Goal: Navigation & Orientation: Find specific page/section

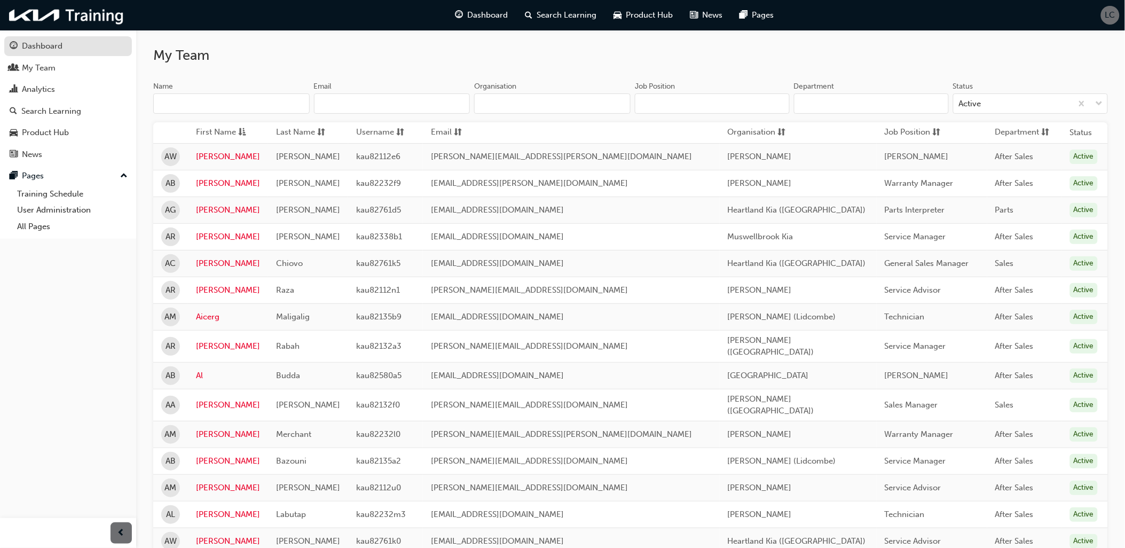
click at [66, 49] on div "Dashboard" at bounding box center [68, 46] width 117 height 13
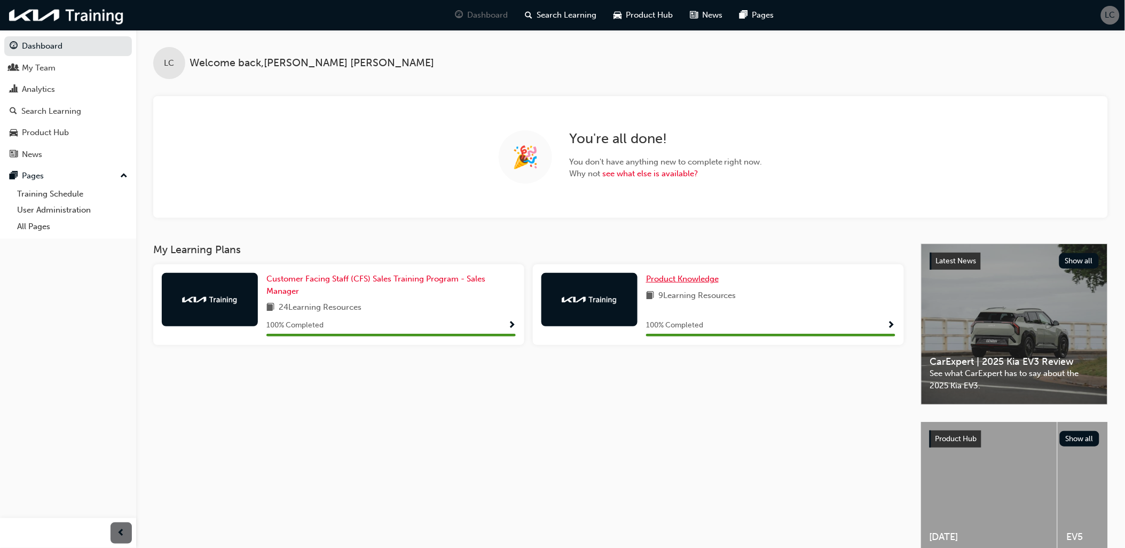
click at [666, 274] on span "Product Knowledge" at bounding box center [682, 279] width 73 height 10
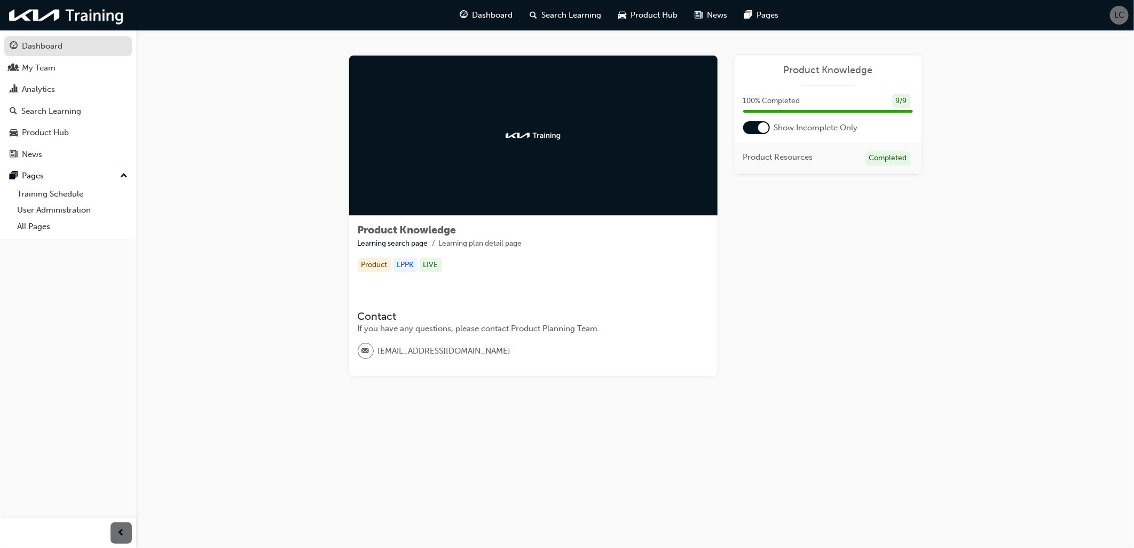
click at [53, 46] on div "Dashboard" at bounding box center [42, 46] width 41 height 12
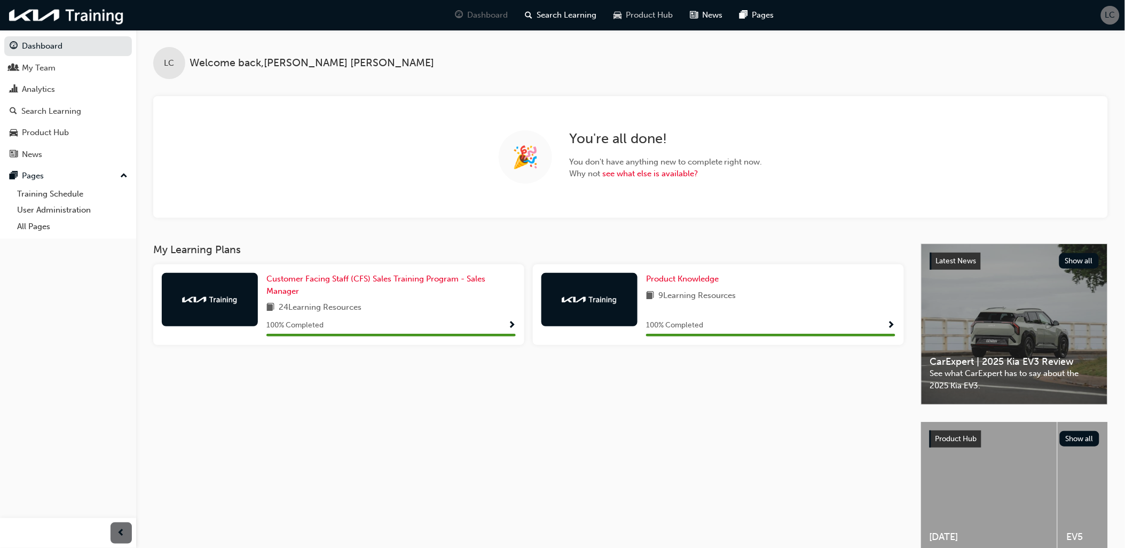
click at [638, 19] on span "Product Hub" at bounding box center [649, 15] width 47 height 12
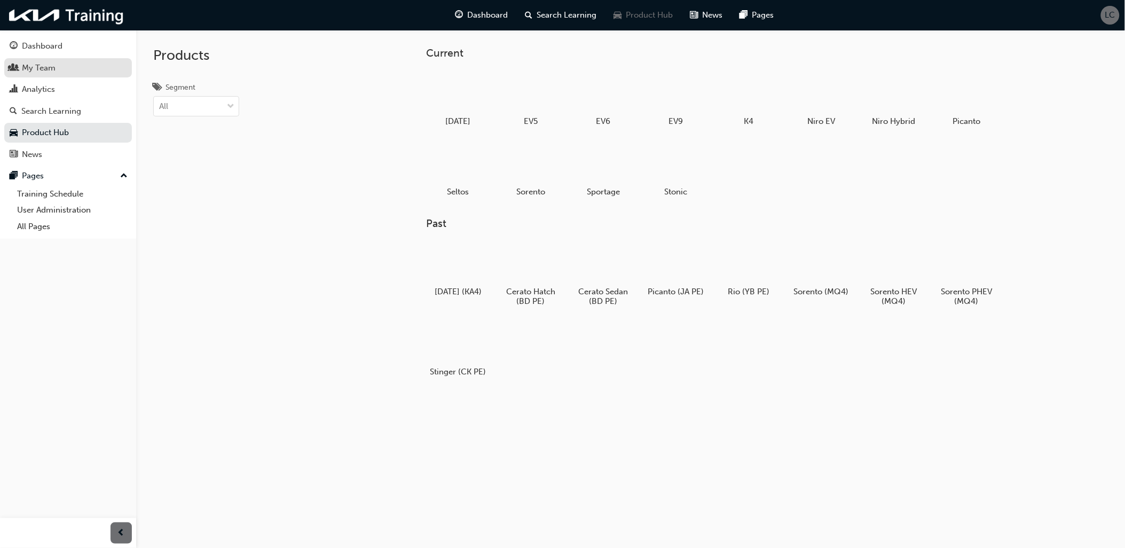
click at [44, 76] on link "My Team" at bounding box center [68, 68] width 128 height 20
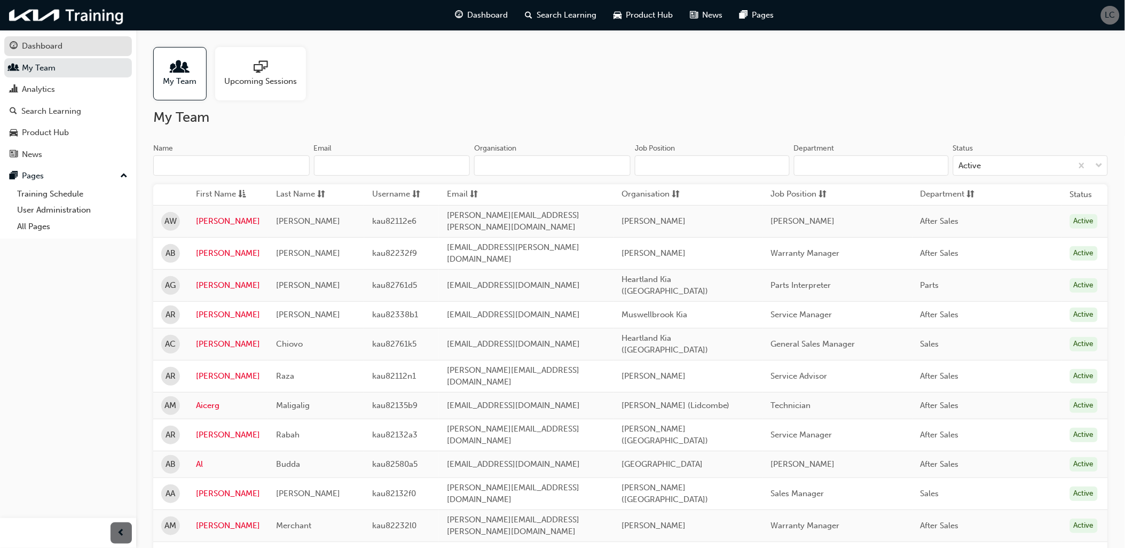
click at [60, 49] on div "Dashboard" at bounding box center [42, 46] width 41 height 12
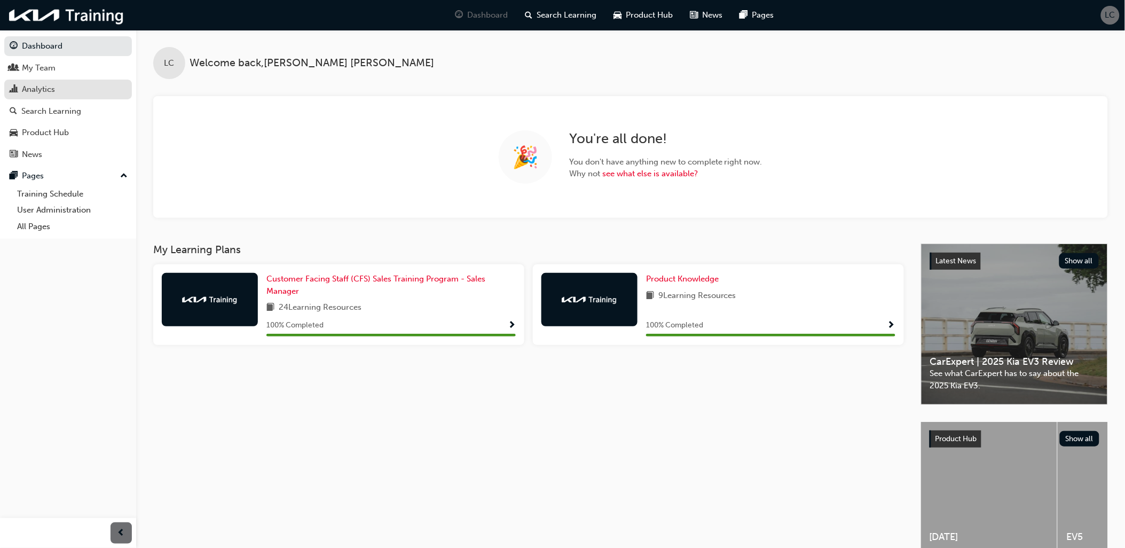
click at [57, 89] on div "Analytics" at bounding box center [68, 89] width 117 height 13
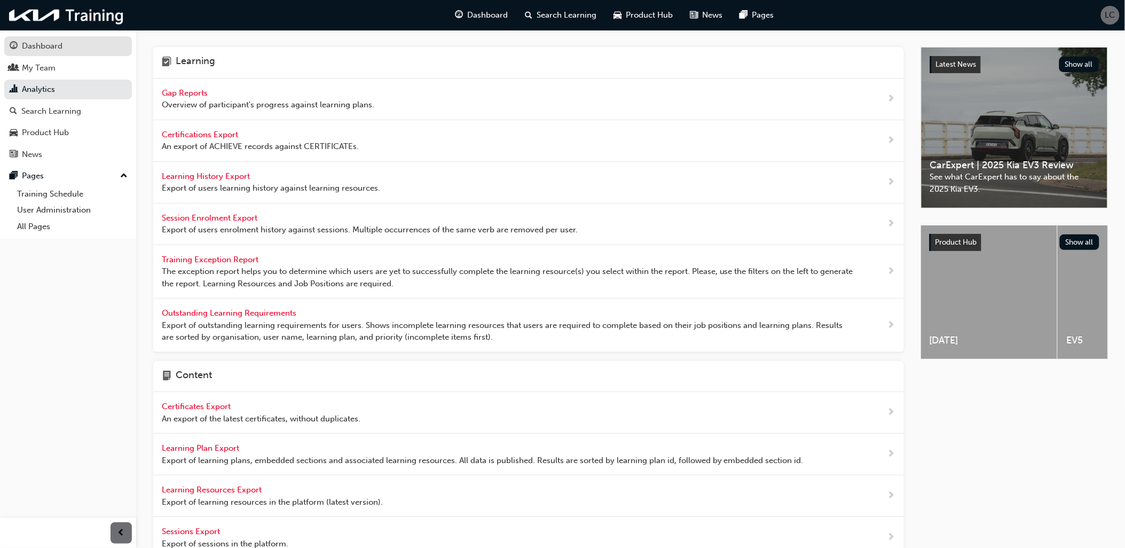
click at [35, 49] on div "Dashboard" at bounding box center [42, 46] width 41 height 12
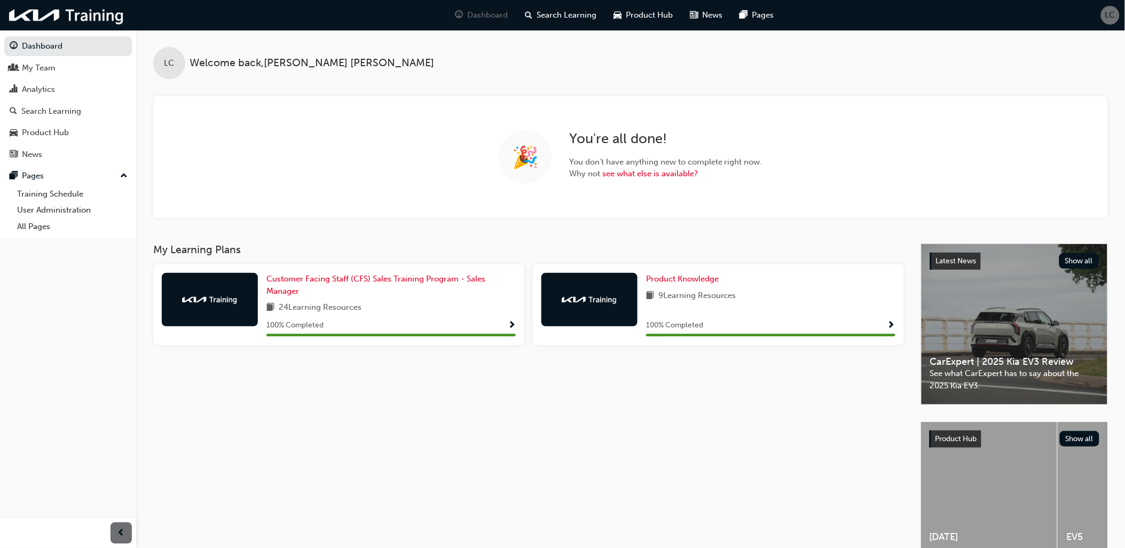
click at [578, 419] on div "My Learning Plans Customer Facing Staff (CFS) Sales Training Program - Sales Ma…" at bounding box center [537, 409] width 768 height 331
click at [317, 89] on div "LC Welcome back , [PERSON_NAME] 🎉 You're all done! You don't have anything new …" at bounding box center [630, 124] width 989 height 188
drag, startPoint x: 529, startPoint y: 162, endPoint x: 513, endPoint y: 162, distance: 16.0
click at [513, 162] on span "🎉" at bounding box center [525, 157] width 27 height 12
drag, startPoint x: 513, startPoint y: 162, endPoint x: 484, endPoint y: 172, distance: 30.3
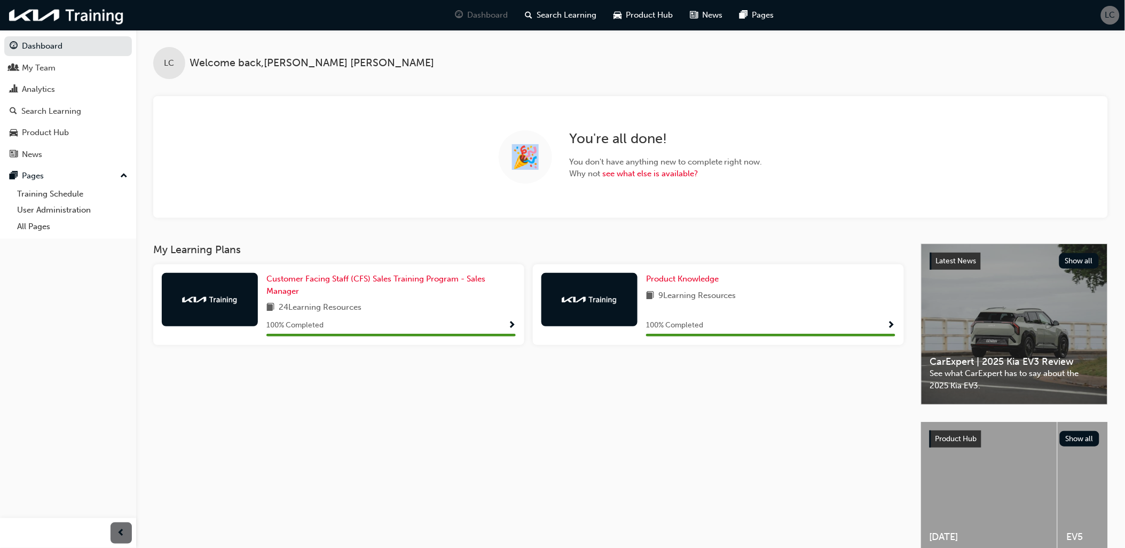
click at [484, 172] on div "🎉 You're all done! You don't have anything new to complete right now. Why not s…" at bounding box center [630, 157] width 955 height 122
drag, startPoint x: 537, startPoint y: 161, endPoint x: 513, endPoint y: 158, distance: 24.7
click at [513, 158] on span "🎉" at bounding box center [525, 157] width 27 height 12
drag, startPoint x: 513, startPoint y: 158, endPoint x: 476, endPoint y: 158, distance: 36.9
click at [476, 158] on div "🎉 You're all done! You don't have anything new to complete right now. Why not s…" at bounding box center [630, 157] width 955 height 122
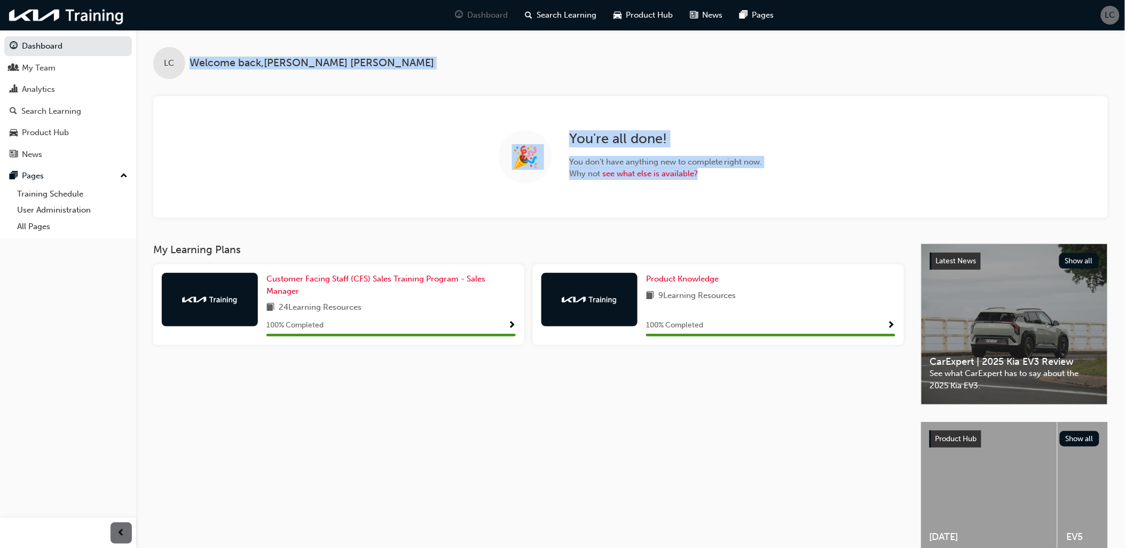
drag, startPoint x: 706, startPoint y: 172, endPoint x: 191, endPoint y: 67, distance: 525.4
click at [191, 67] on div "LC Welcome back , [PERSON_NAME] 🎉 You're all done! You don't have anything new …" at bounding box center [630, 124] width 989 height 188
drag, startPoint x: 191, startPoint y: 67, endPoint x: 274, endPoint y: 126, distance: 101.9
click at [274, 126] on div "🎉 You're all done! You don't have anything new to complete right now. Why not s…" at bounding box center [630, 157] width 955 height 122
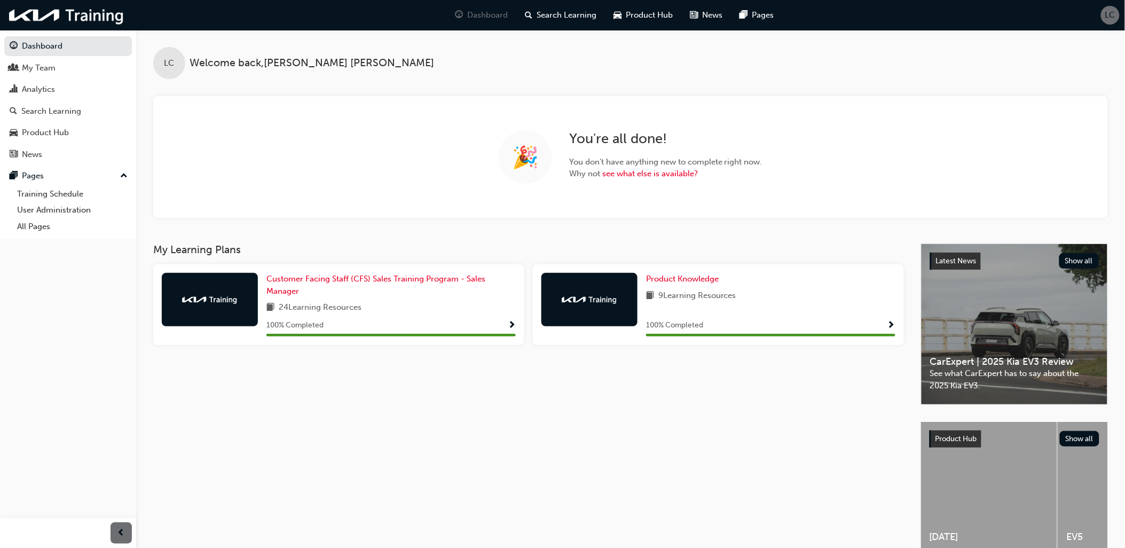
click at [640, 205] on div "🎉 You're all done! You don't have anything new to complete right now. Why not s…" at bounding box center [630, 157] width 955 height 122
click at [633, 204] on div "🎉 You're all done! You don't have anything new to complete right now. Why not s…" at bounding box center [630, 157] width 955 height 122
click at [328, 205] on div "🎉 You're all done! You don't have anything new to complete right now. Why not s…" at bounding box center [630, 157] width 955 height 122
click at [119, 180] on div "Pages" at bounding box center [68, 175] width 117 height 13
click at [120, 180] on span "down-icon" at bounding box center [123, 176] width 7 height 14
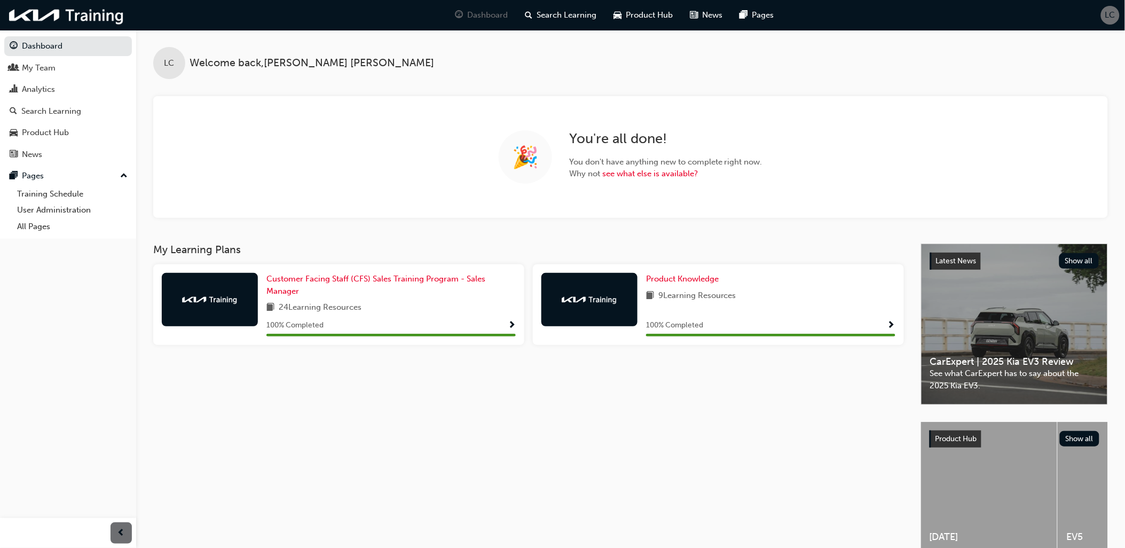
click at [215, 158] on div "🎉 You're all done! You don't have anything new to complete right now. Why not s…" at bounding box center [630, 157] width 955 height 122
click at [596, 395] on div "My Learning Plans Customer Facing Staff (CFS) Sales Training Program - Sales Ma…" at bounding box center [537, 409] width 768 height 331
click at [361, 423] on div "My Learning Plans Customer Facing Staff (CFS) Sales Training Program - Sales Ma…" at bounding box center [537, 409] width 768 height 331
click at [496, 436] on div "My Learning Plans Customer Facing Staff (CFS) Sales Training Program - Sales Ma…" at bounding box center [537, 409] width 768 height 331
click at [411, 413] on div "My Learning Plans Customer Facing Staff (CFS) Sales Training Program - Sales Ma…" at bounding box center [537, 409] width 768 height 331
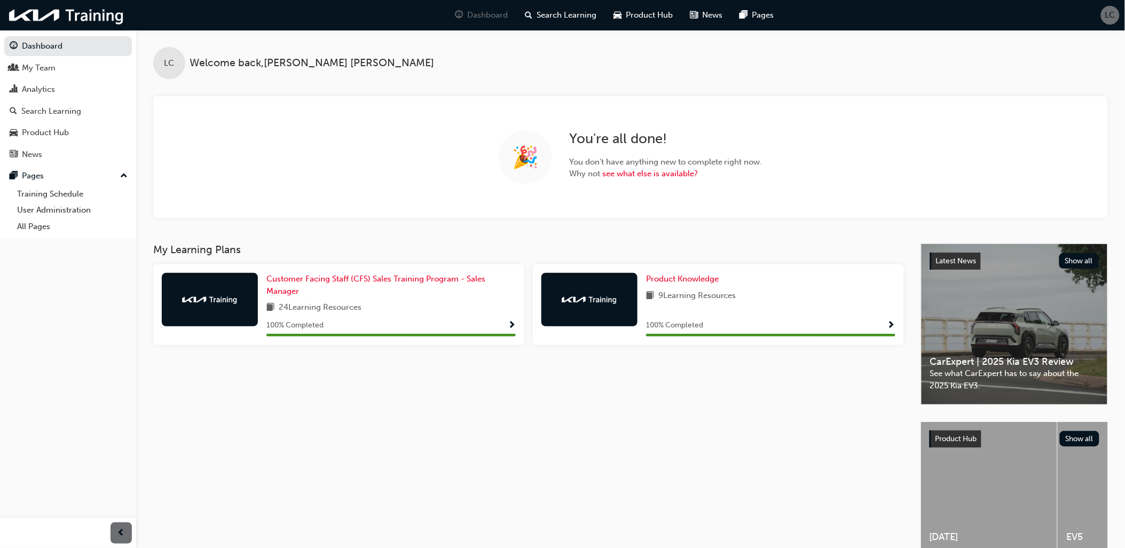
click at [412, 426] on div "My Learning Plans Customer Facing Staff (CFS) Sales Training Program - Sales Ma…" at bounding box center [537, 409] width 768 height 331
click at [429, 396] on div "My Learning Plans Customer Facing Staff (CFS) Sales Training Program - Sales Ma…" at bounding box center [537, 409] width 768 height 331
click at [822, 228] on div "LC Welcome back , [PERSON_NAME] 🎉 You're all done! You don't have anything new …" at bounding box center [630, 137] width 989 height 214
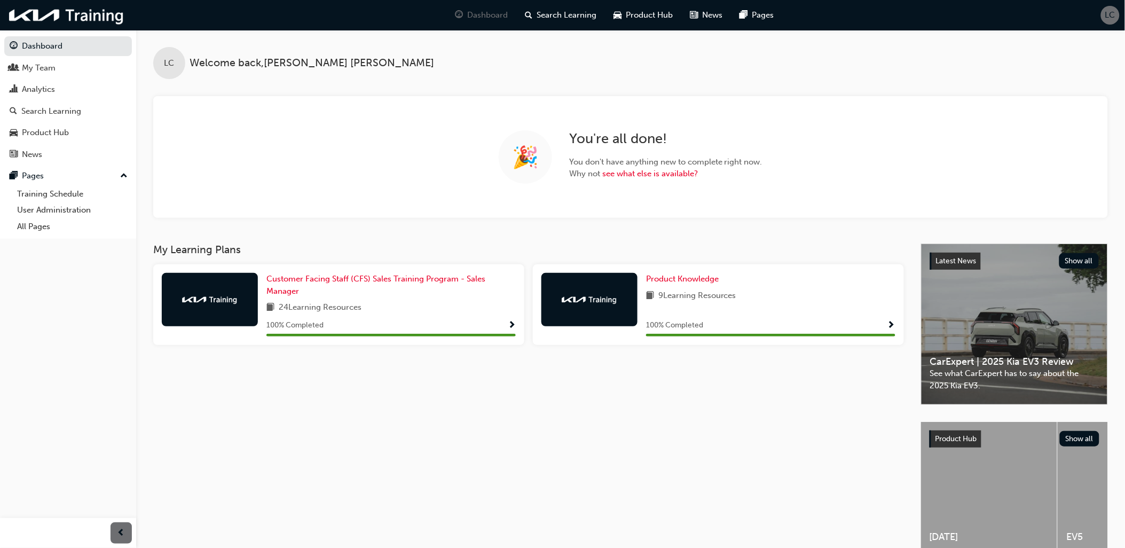
click at [796, 219] on div "LC Welcome back , [PERSON_NAME] 🎉 You're all done! You don't have anything new …" at bounding box center [630, 137] width 989 height 214
click at [293, 118] on div "🎉 You're all done! You don't have anything new to complete right now. Why not s…" at bounding box center [630, 157] width 955 height 122
drag, startPoint x: 339, startPoint y: 60, endPoint x: 214, endPoint y: 114, distance: 135.9
click at [214, 114] on div "LC Welcome back , [PERSON_NAME] 🎉 You're all done! You don't have anything new …" at bounding box center [630, 124] width 989 height 188
click at [321, 178] on div "🎉 You're all done! You don't have anything new to complete right now. Why not s…" at bounding box center [630, 157] width 955 height 122
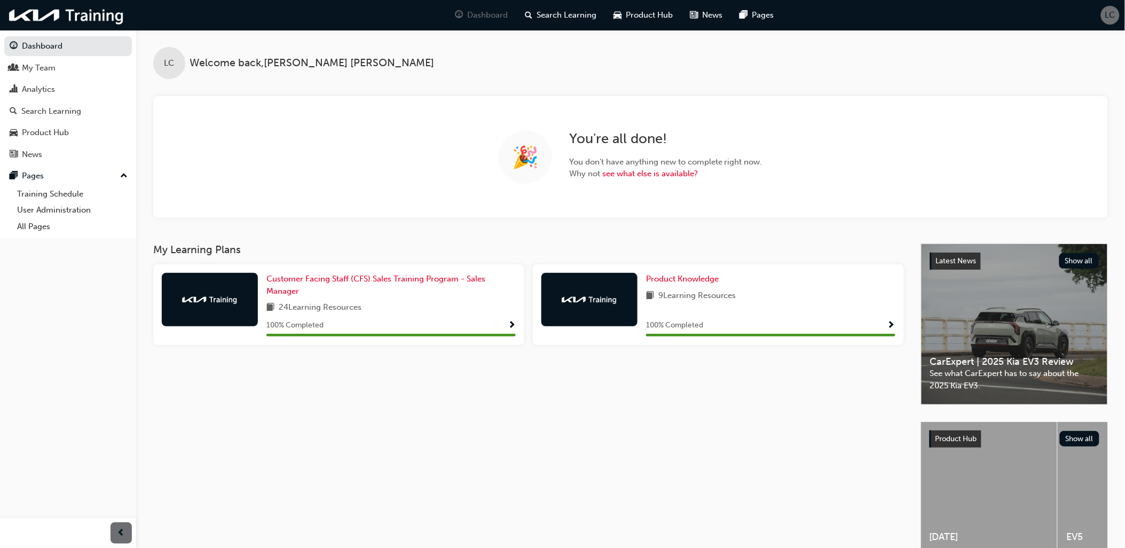
click at [317, 129] on div "🎉 You're all done! You don't have anything new to complete right now. Why not s…" at bounding box center [630, 157] width 955 height 122
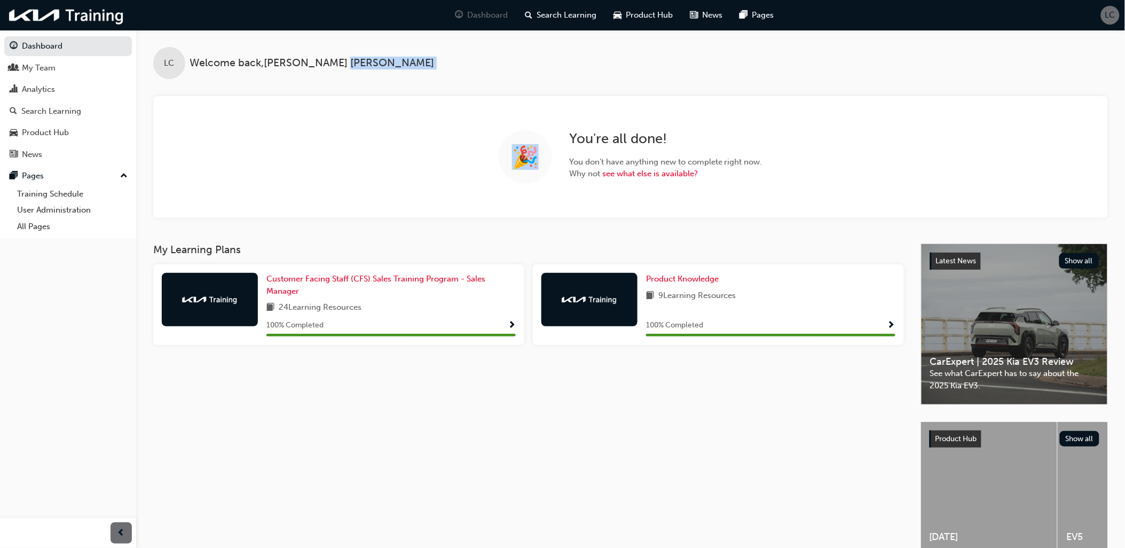
click at [317, 129] on div "🎉 You're all done! You don't have anything new to complete right now. Why not s…" at bounding box center [630, 157] width 955 height 122
